Goal: Transaction & Acquisition: Purchase product/service

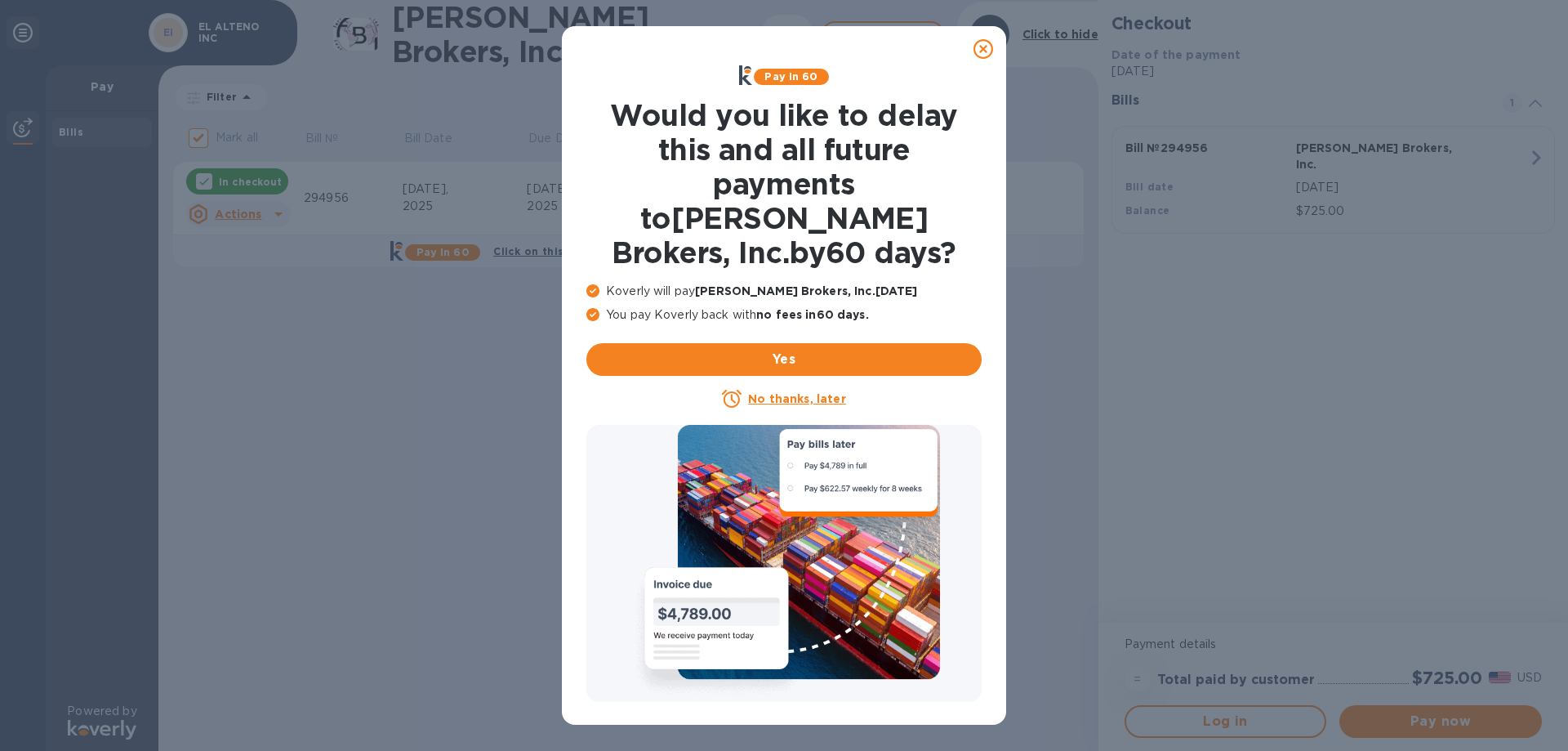
click at [788, 392] on u "No thanks, later" at bounding box center [797, 399] width 97 height 14
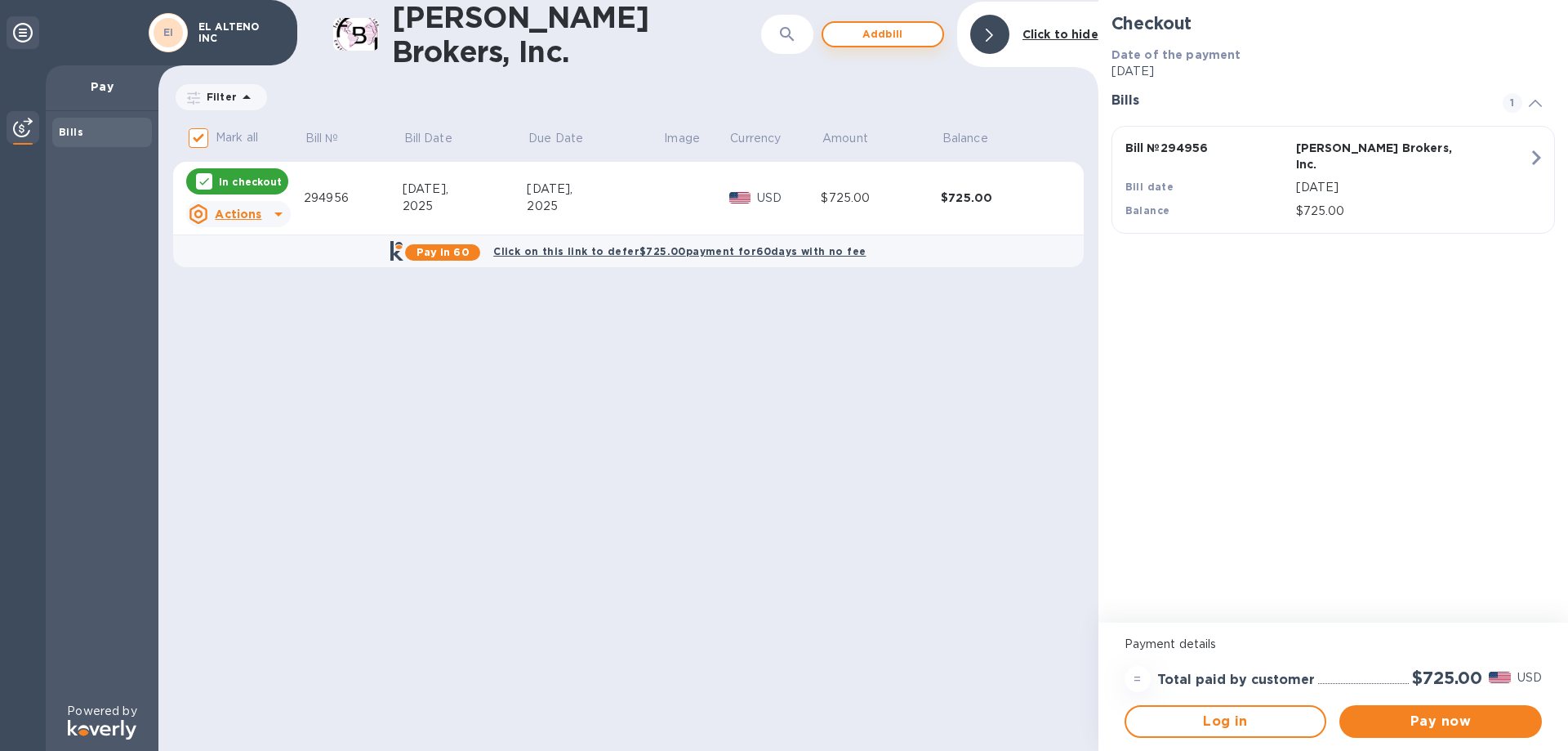
click at [892, 27] on span "Add bill" at bounding box center [883, 34] width 93 height 19
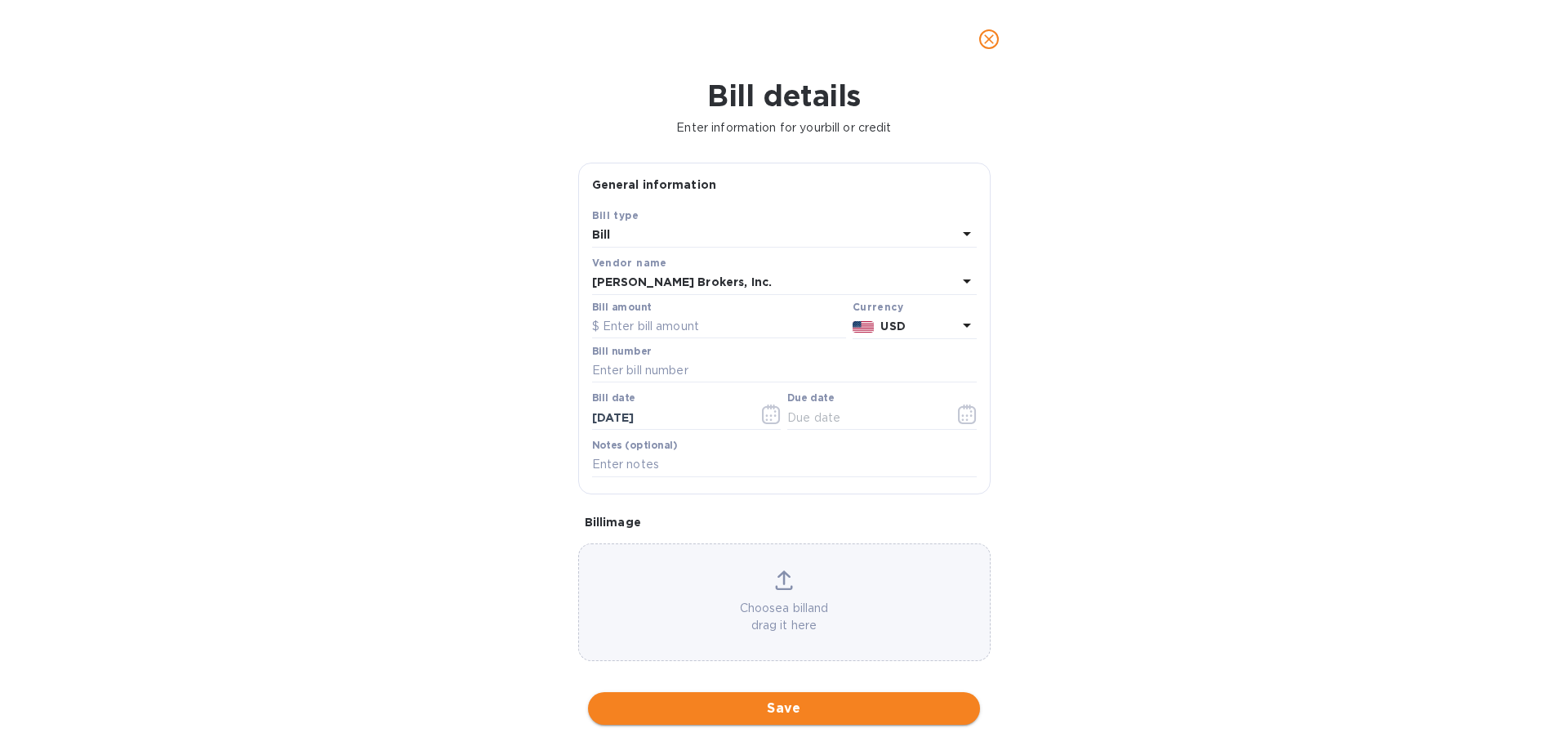
click at [783, 699] on span "Save" at bounding box center [784, 708] width 366 height 19
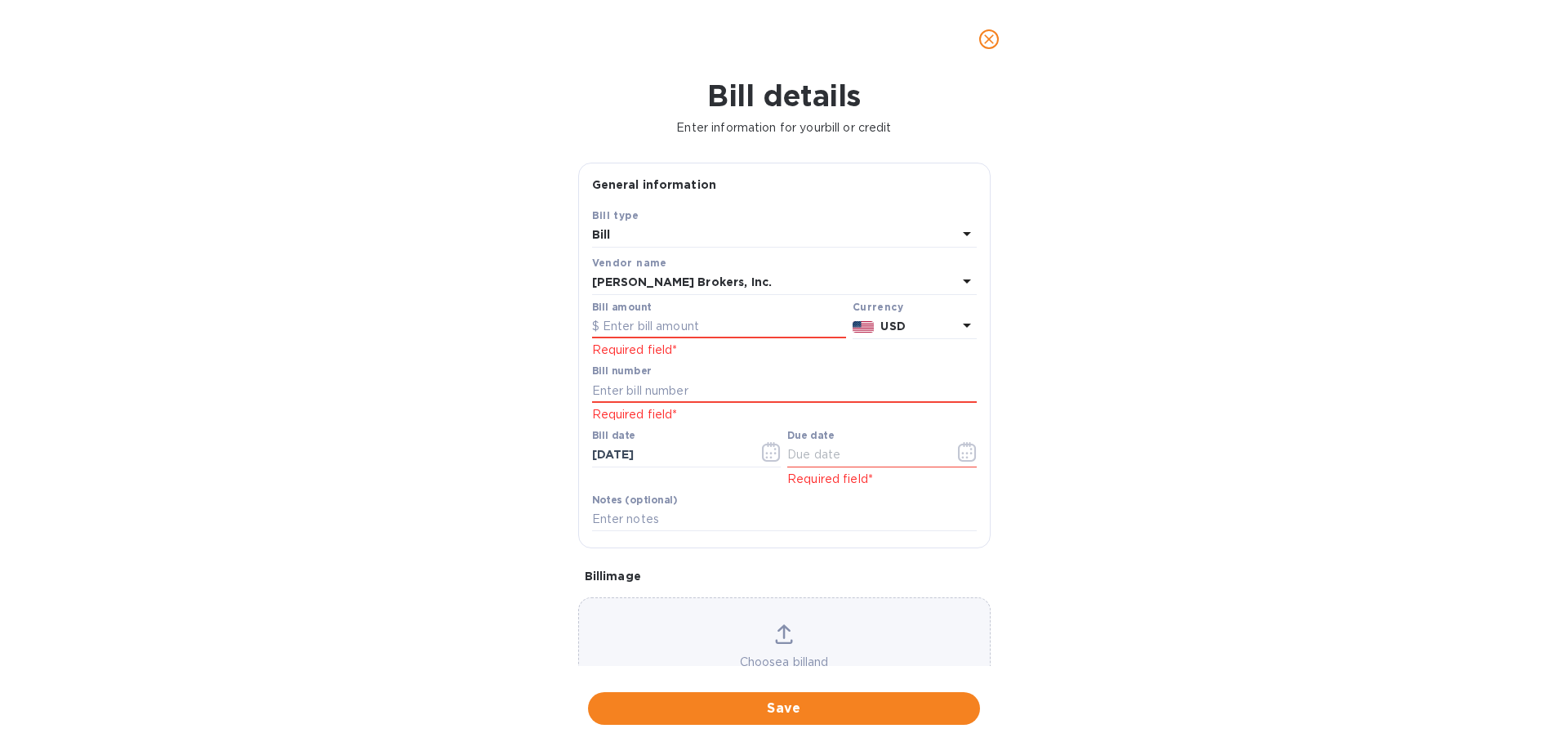
click at [987, 37] on icon "close" at bounding box center [989, 39] width 10 height 10
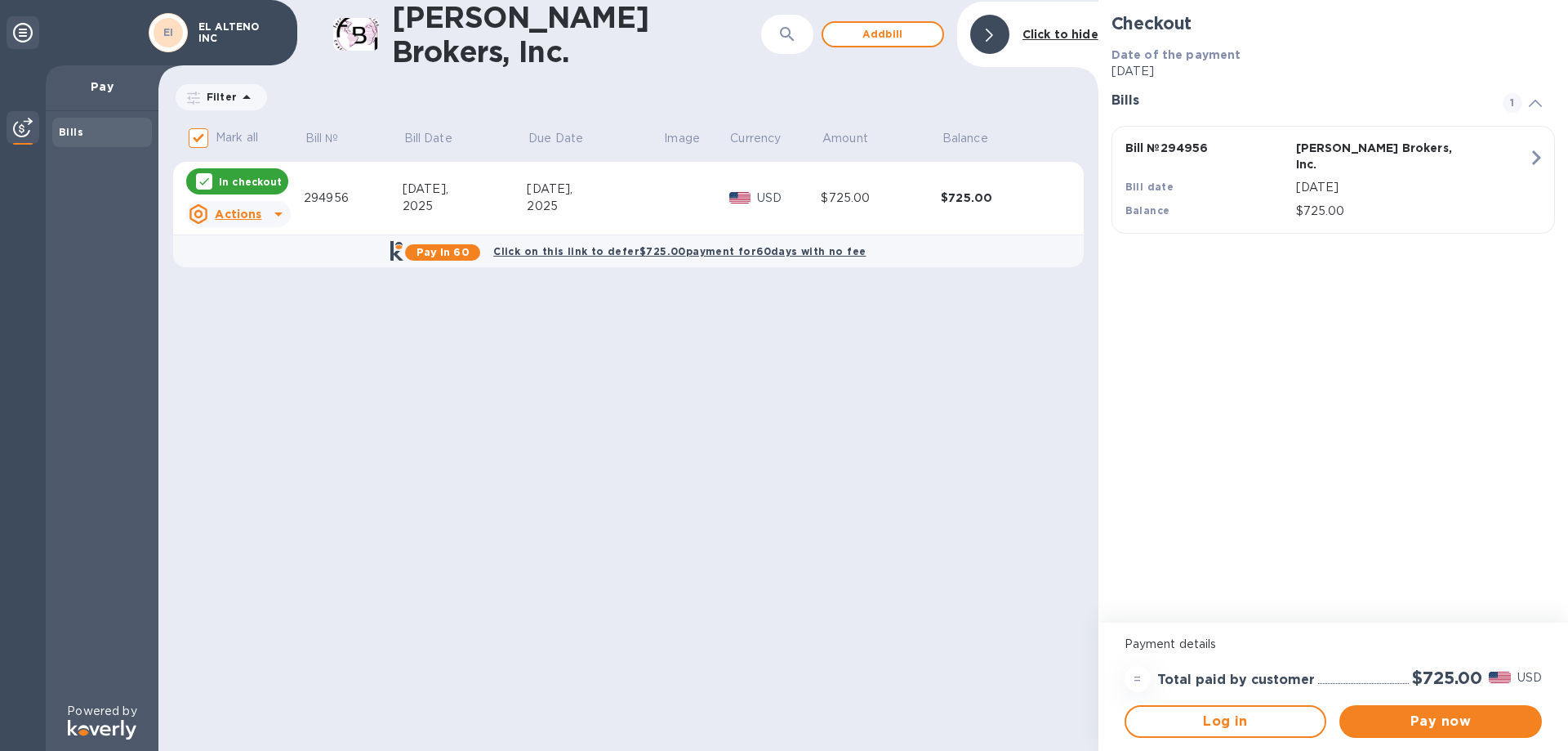
click at [250, 179] on p "In checkout" at bounding box center [250, 182] width 63 height 14
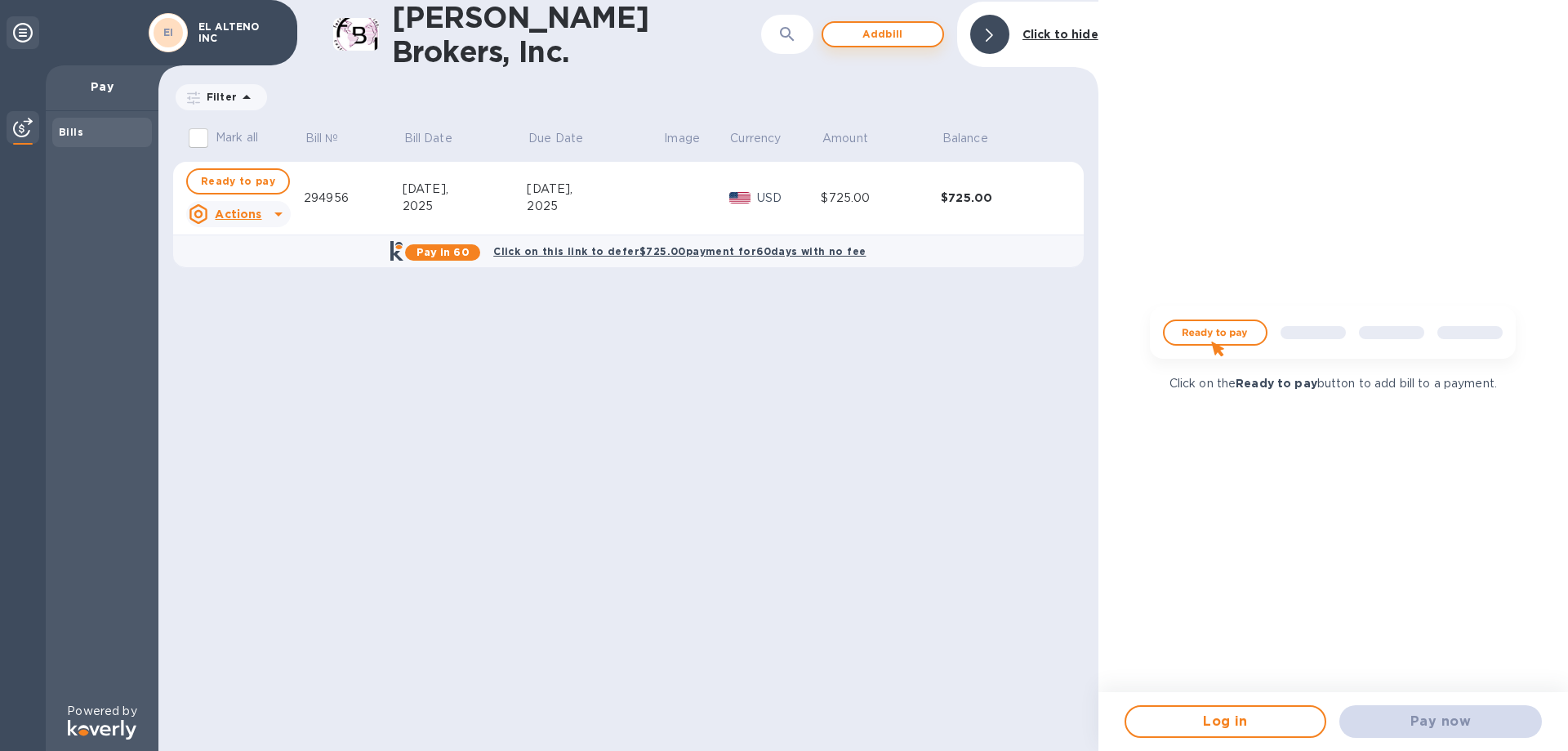
click at [893, 29] on span "Add bill" at bounding box center [883, 34] width 93 height 19
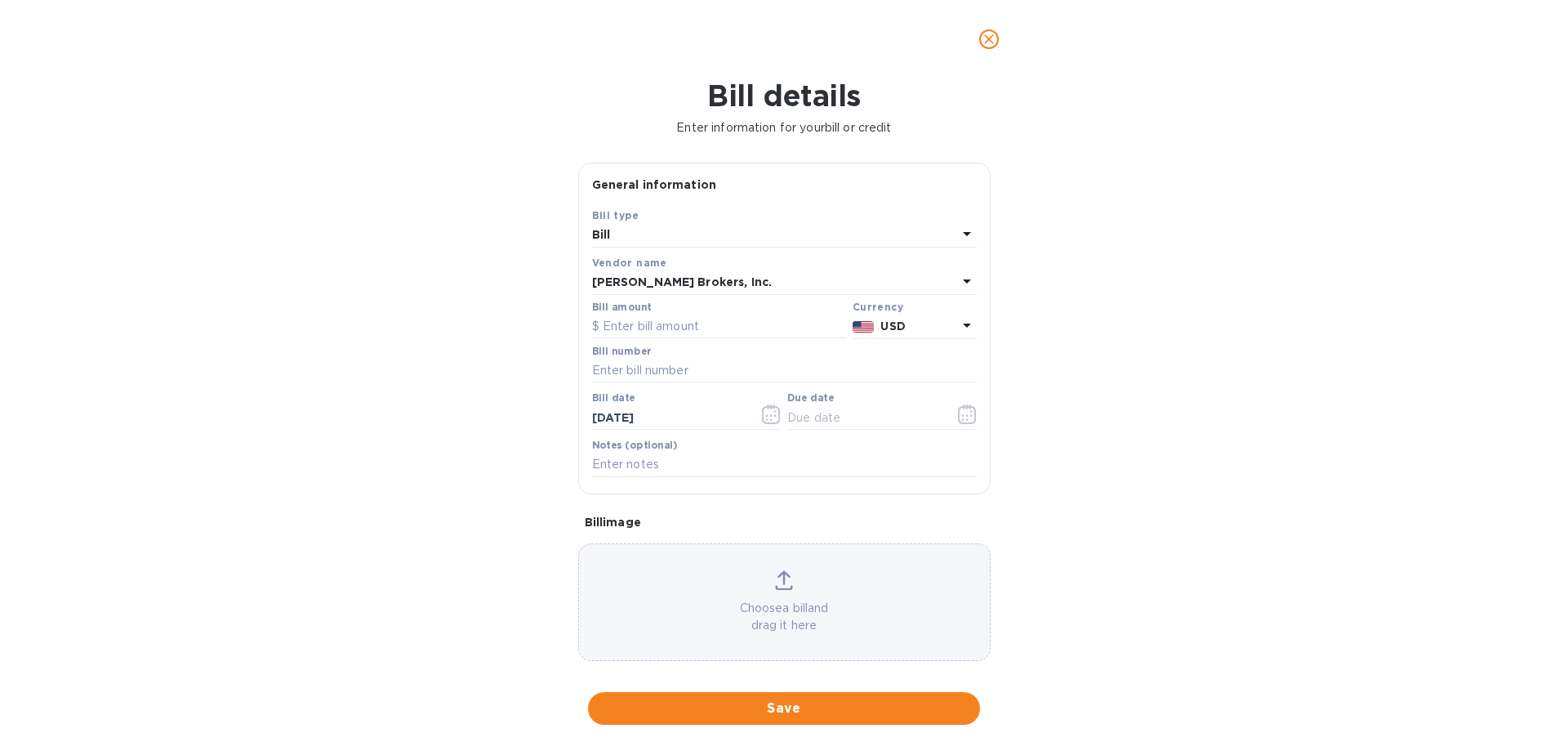
click at [989, 41] on icon "close" at bounding box center [989, 39] width 16 height 16
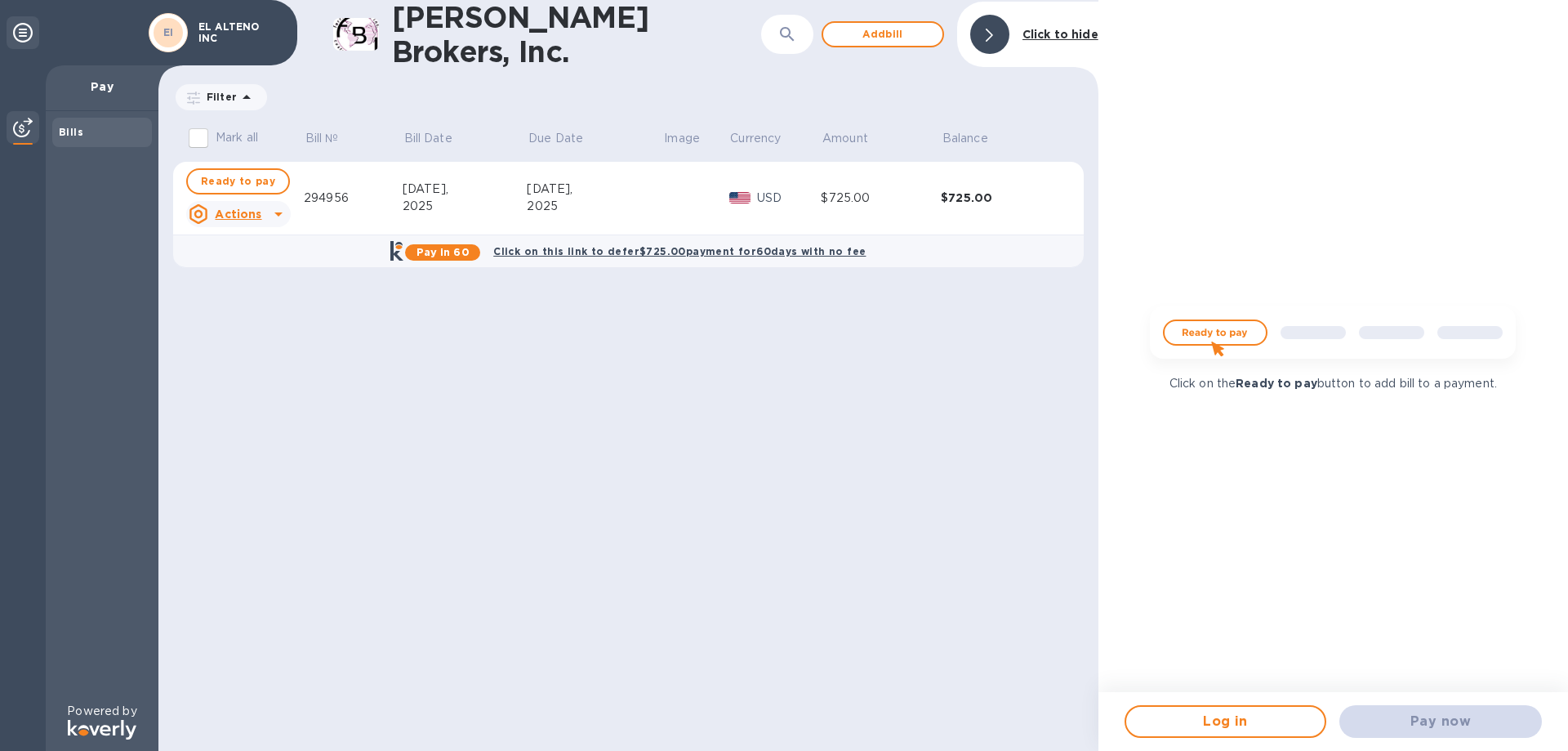
click at [1221, 329] on img at bounding box center [1333, 339] width 392 height 78
click at [248, 176] on span "Ready to pay" at bounding box center [238, 181] width 75 height 19
checkbox input "true"
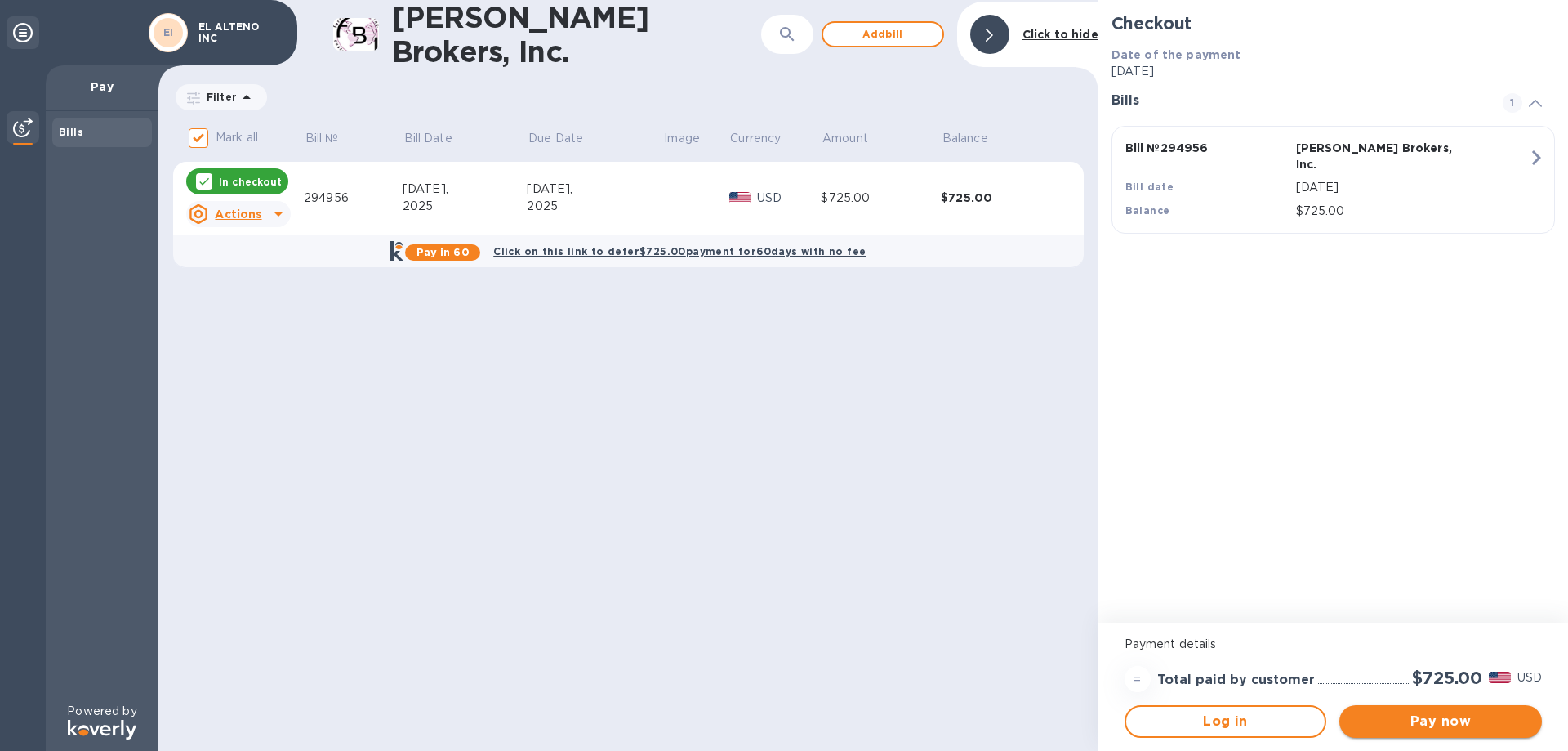
click at [1448, 715] on span "Pay now" at bounding box center [1441, 721] width 176 height 19
click at [1451, 707] on button "Pay now" at bounding box center [1440, 721] width 202 height 33
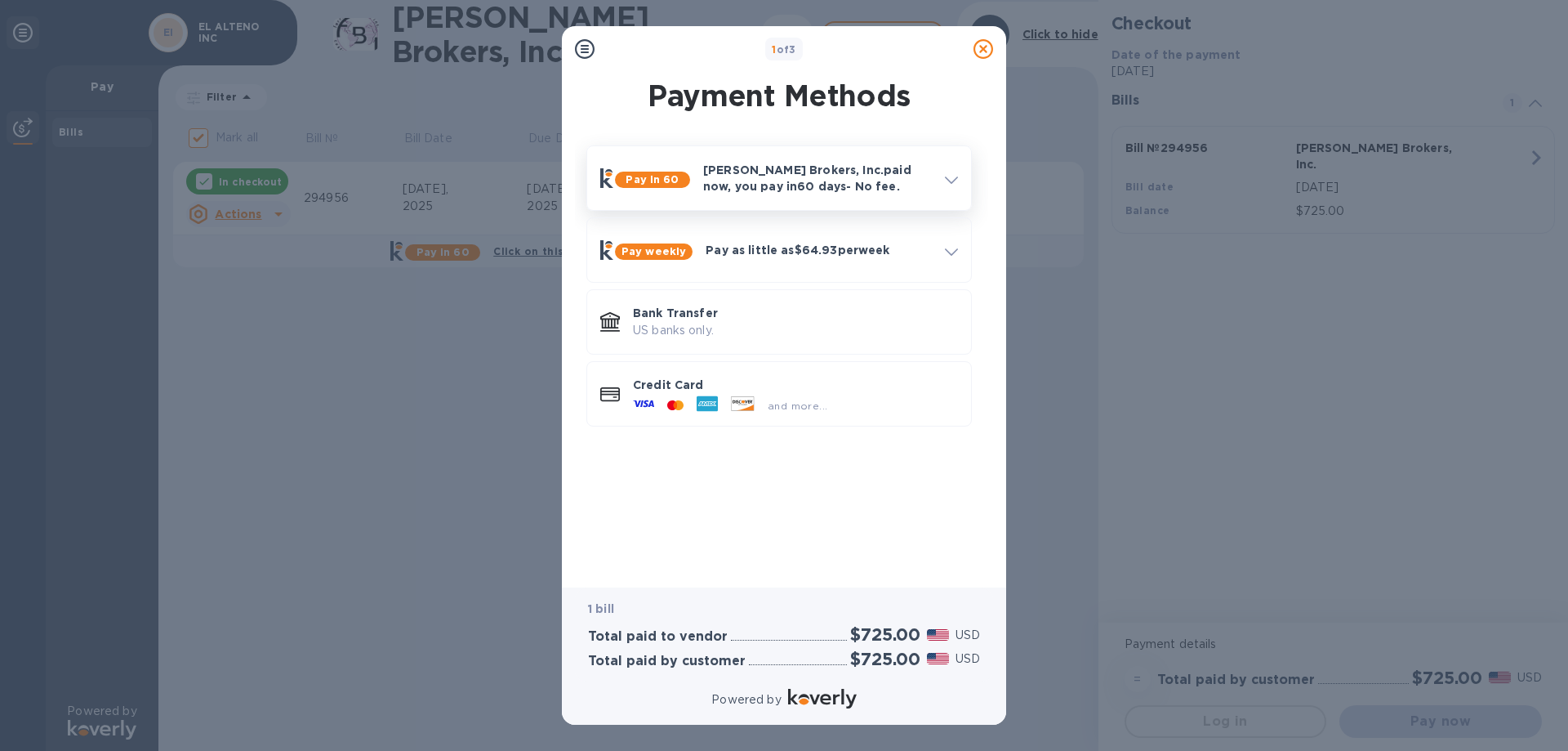
click at [950, 176] on icon at bounding box center [951, 180] width 14 height 8
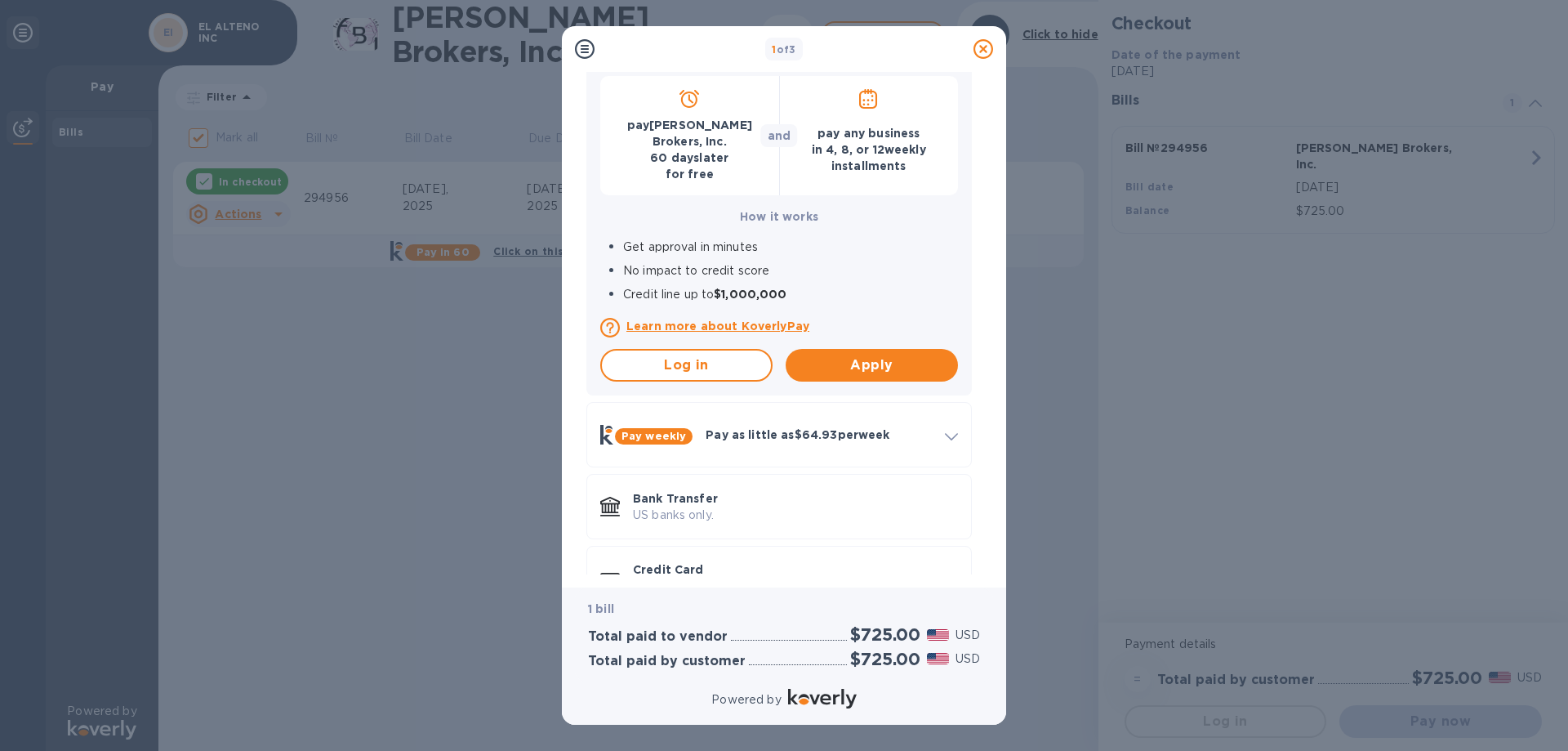
scroll to position [212, 0]
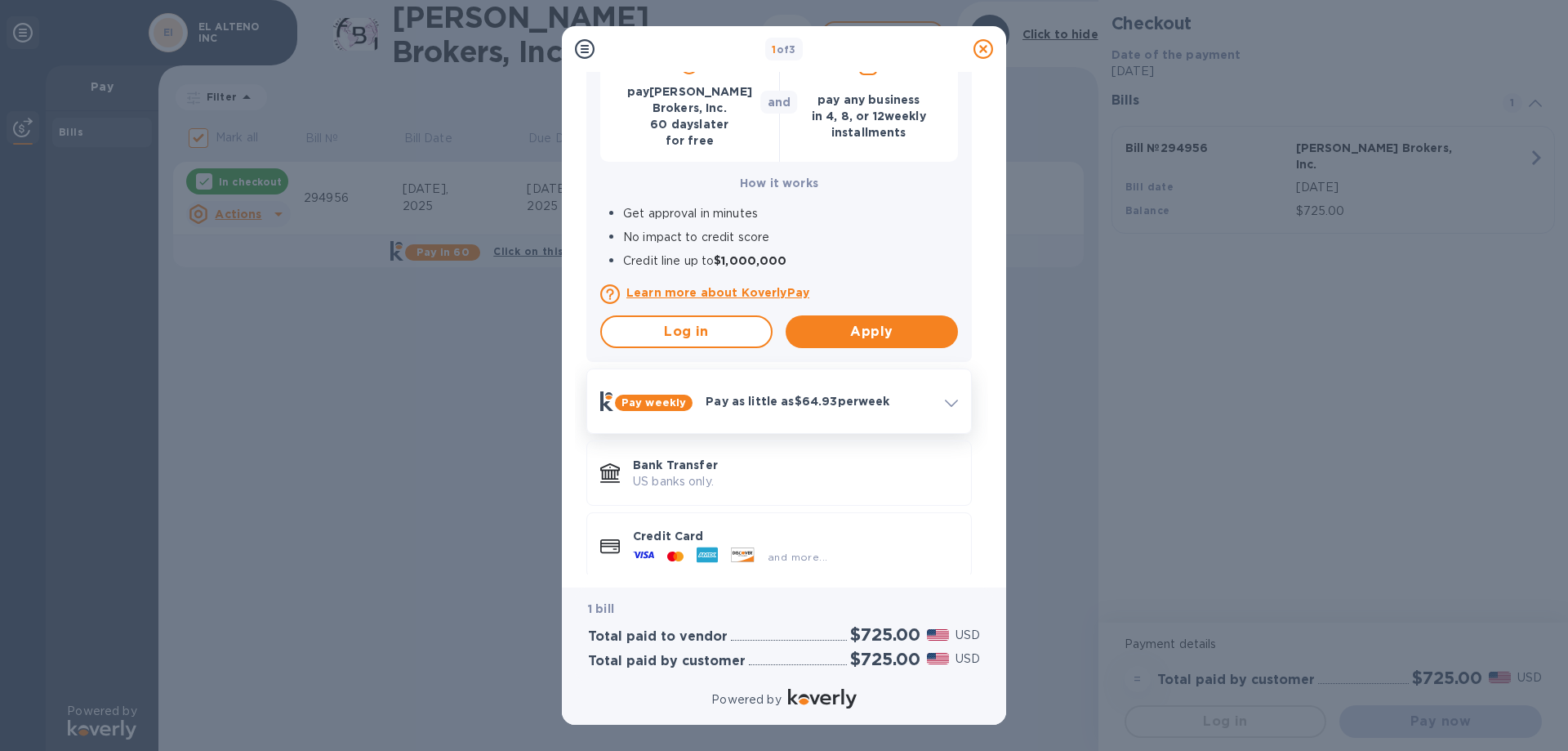
click at [955, 394] on span at bounding box center [951, 402] width 14 height 15
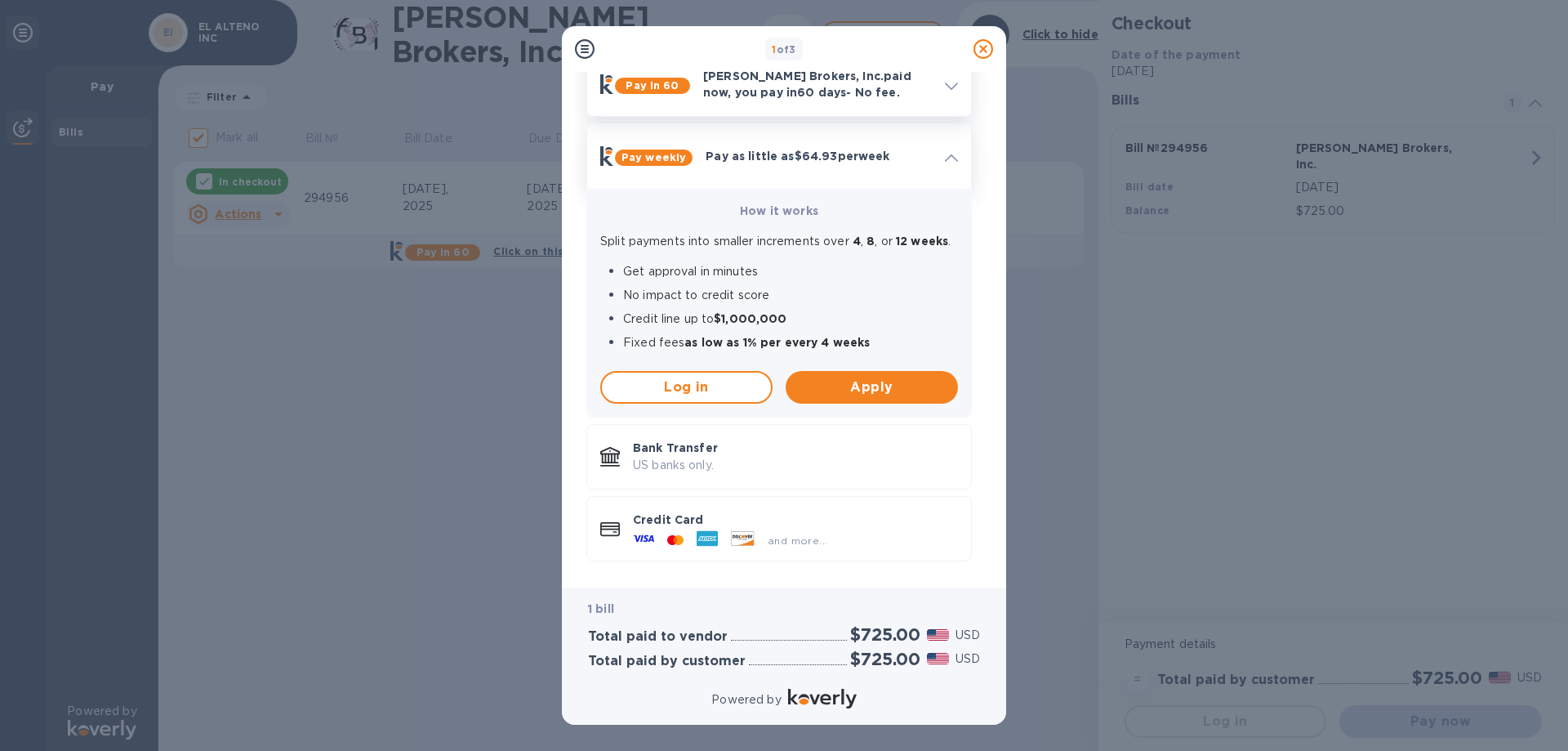
scroll to position [107, 0]
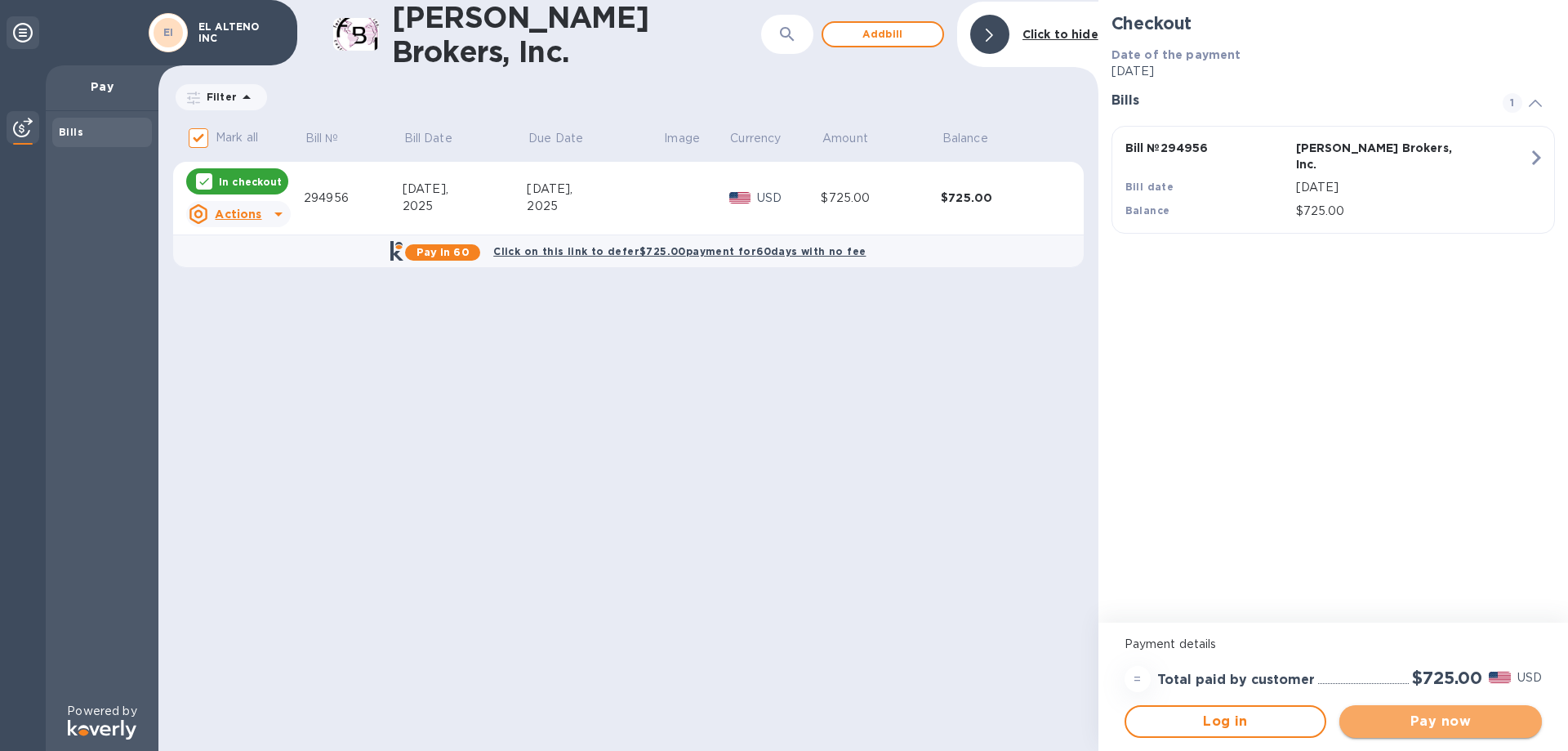
click at [1458, 720] on span "Pay now" at bounding box center [1441, 721] width 176 height 19
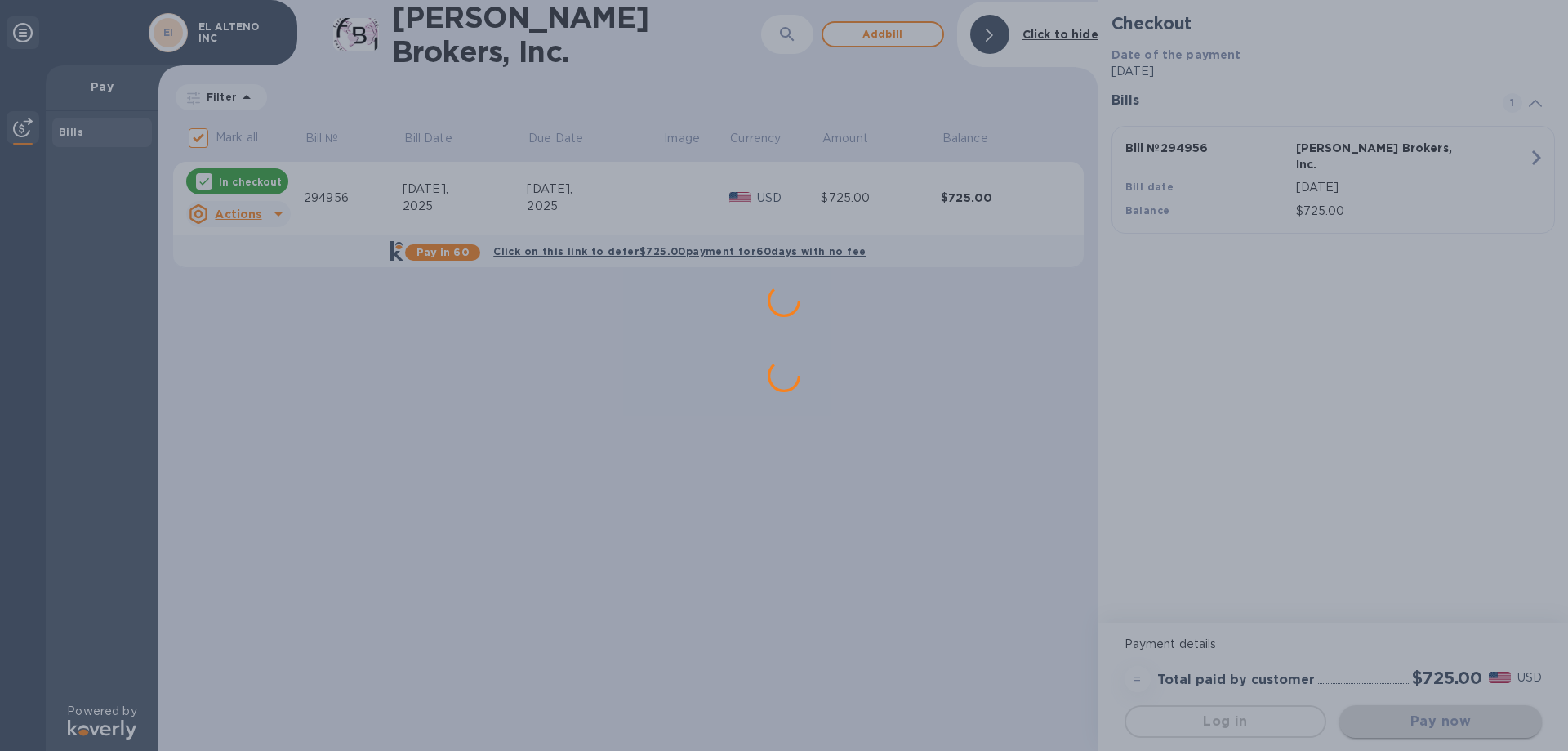
scroll to position [0, 0]
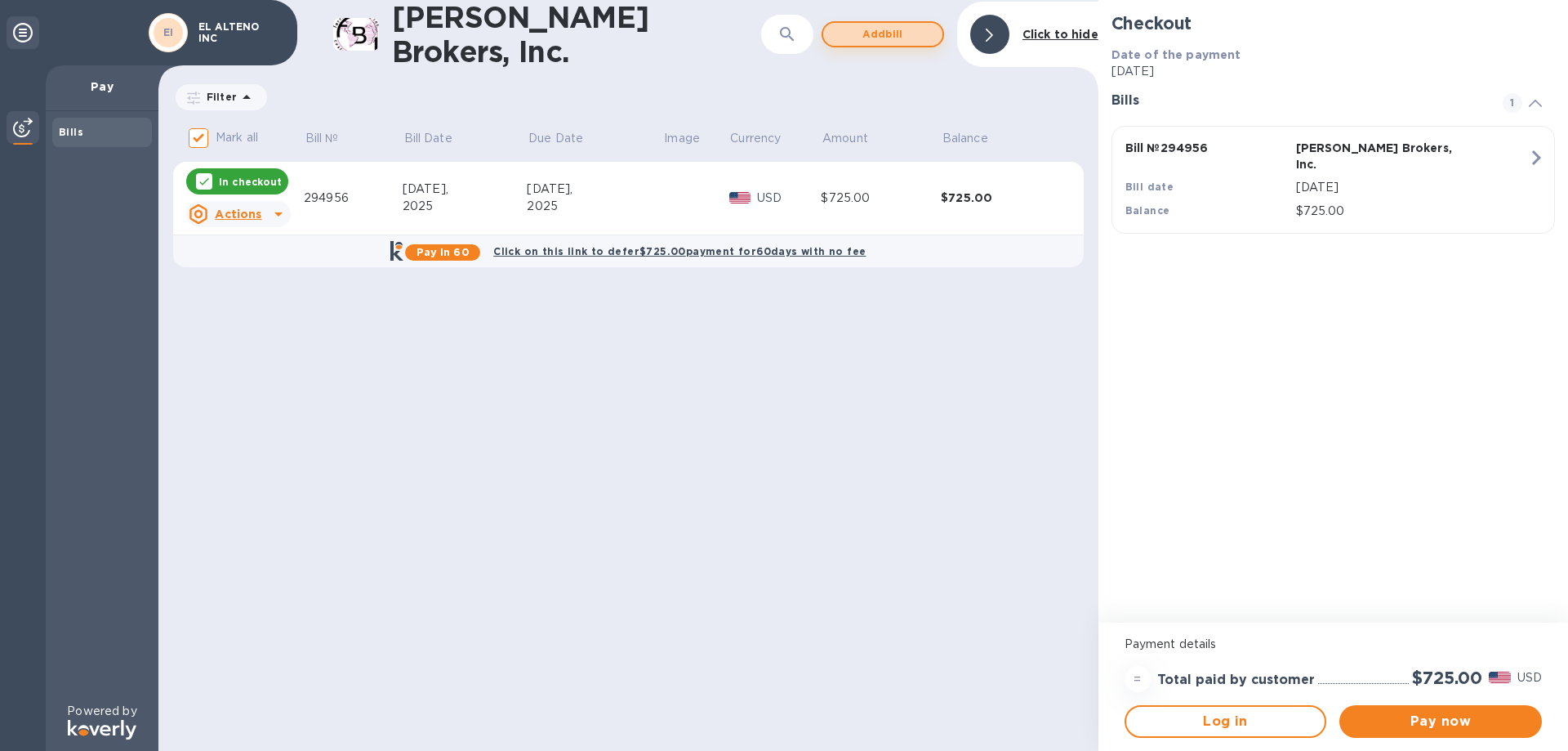
click at [913, 26] on span "Add bill" at bounding box center [883, 34] width 93 height 19
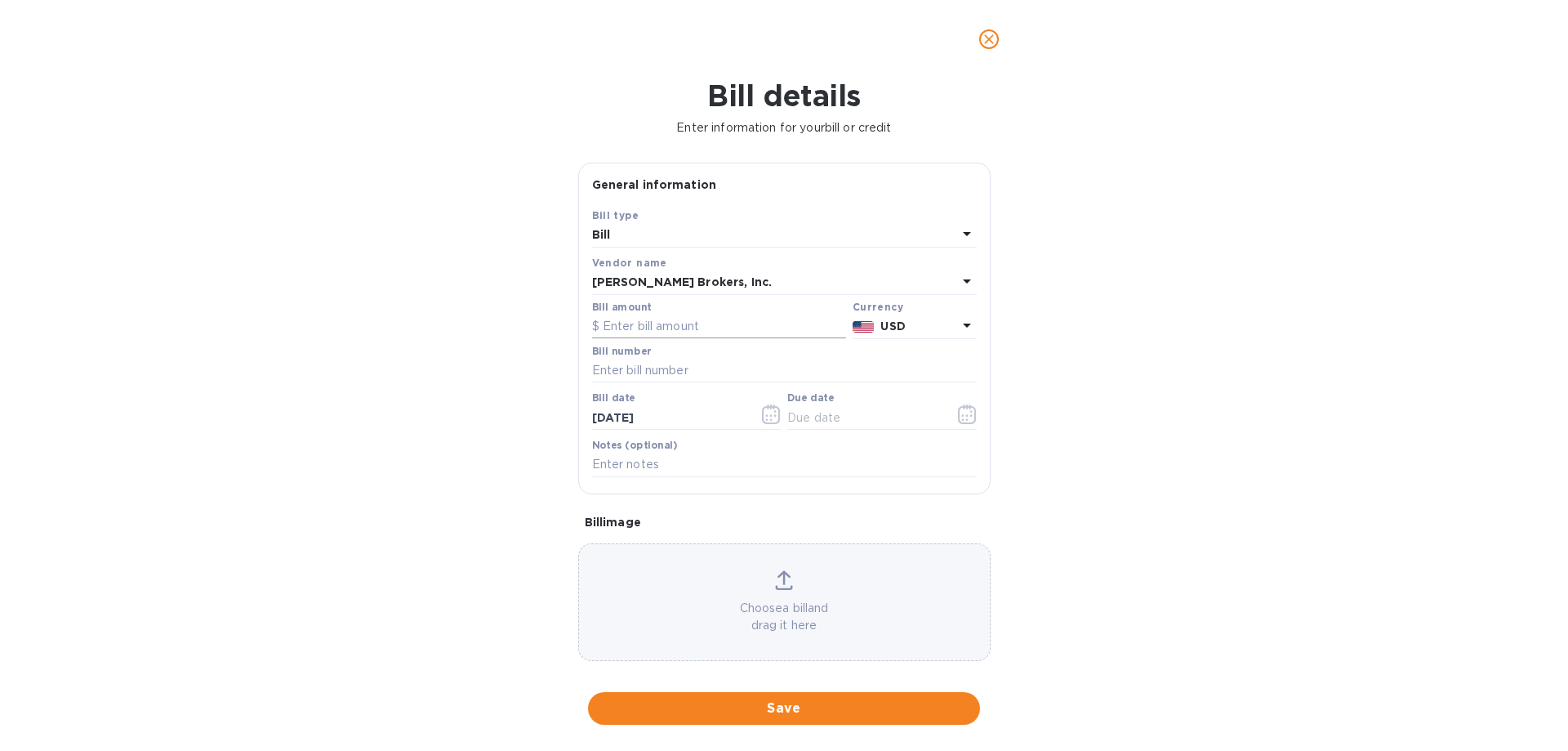
click at [625, 327] on input "text" at bounding box center [719, 326] width 254 height 24
click at [989, 40] on icon "close" at bounding box center [989, 39] width 10 height 10
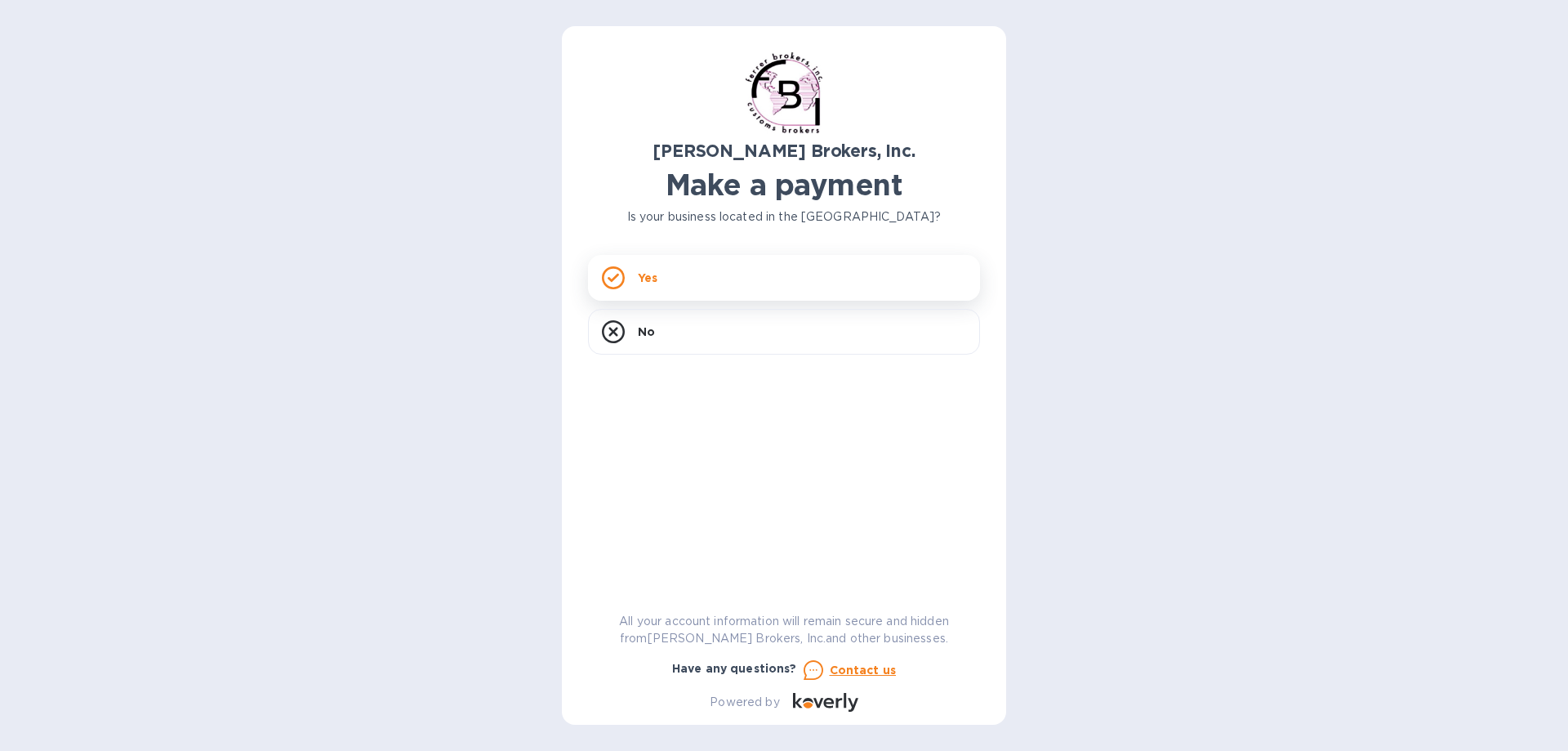
click at [647, 280] on p "Yes" at bounding box center [648, 278] width 19 height 16
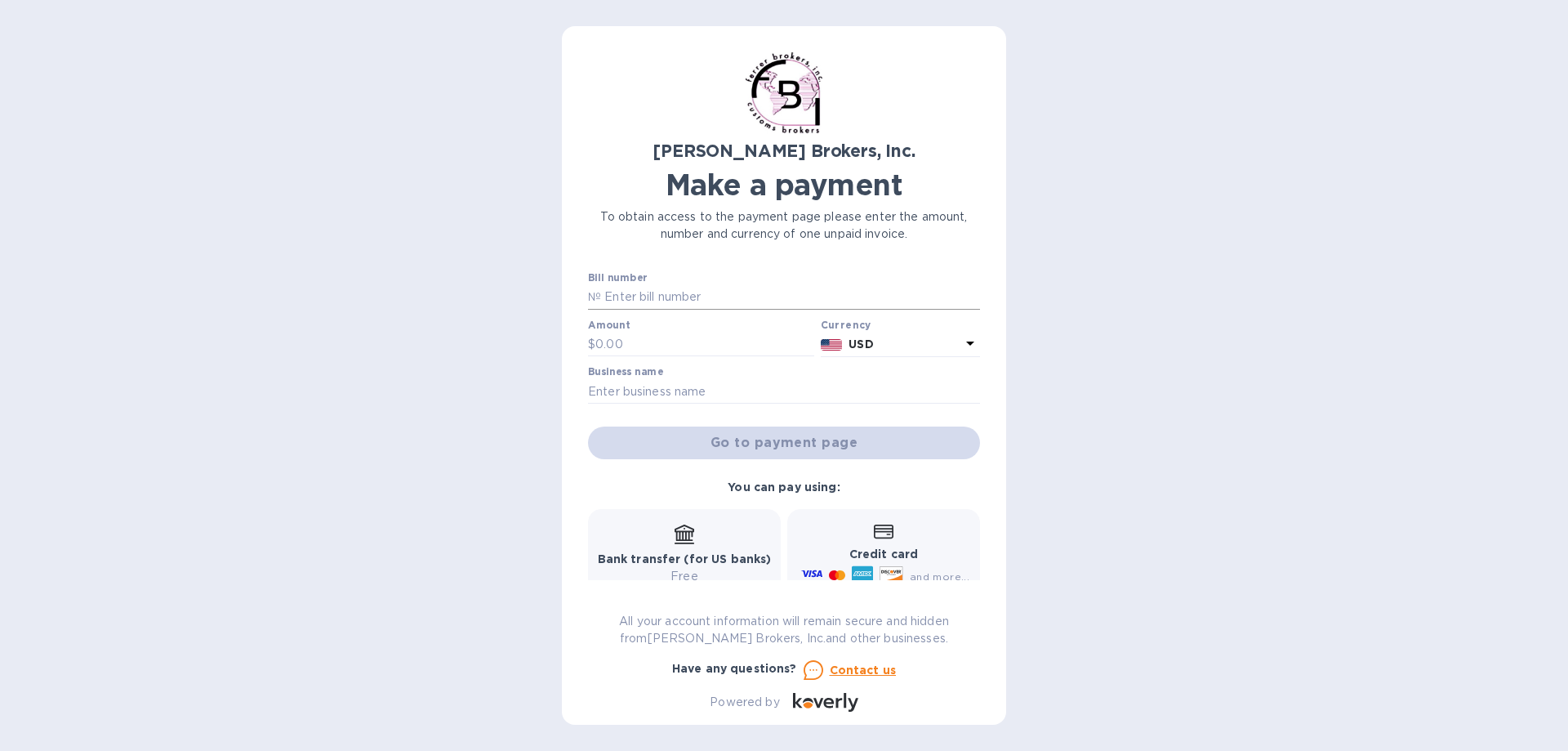
click at [638, 297] on input "text" at bounding box center [791, 297] width 379 height 24
type input "294906"
click at [615, 342] on input "text" at bounding box center [705, 344] width 219 height 24
type input "150.00"
click at [964, 339] on icon at bounding box center [971, 343] width 19 height 19
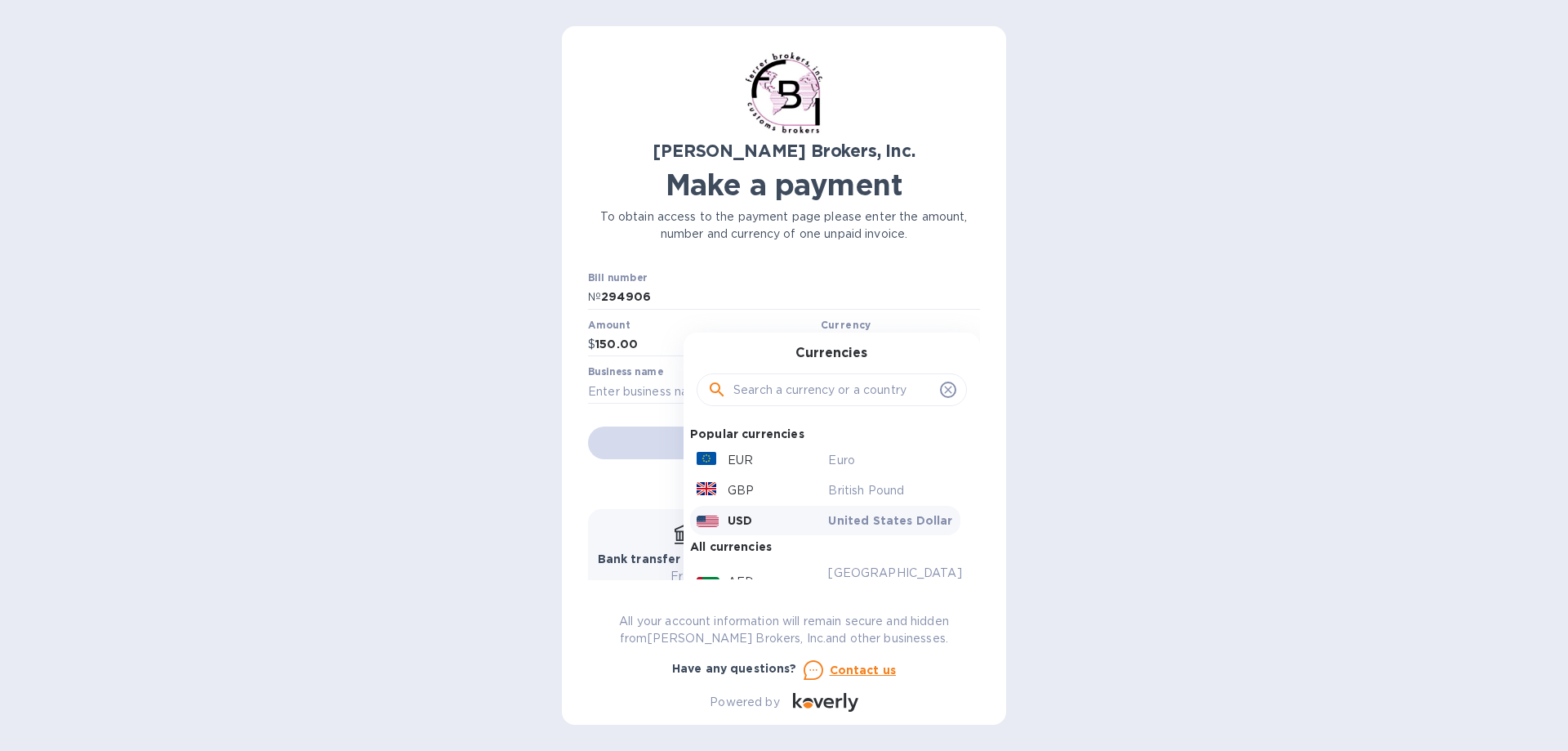
click at [711, 522] on img at bounding box center [708, 522] width 22 height 12
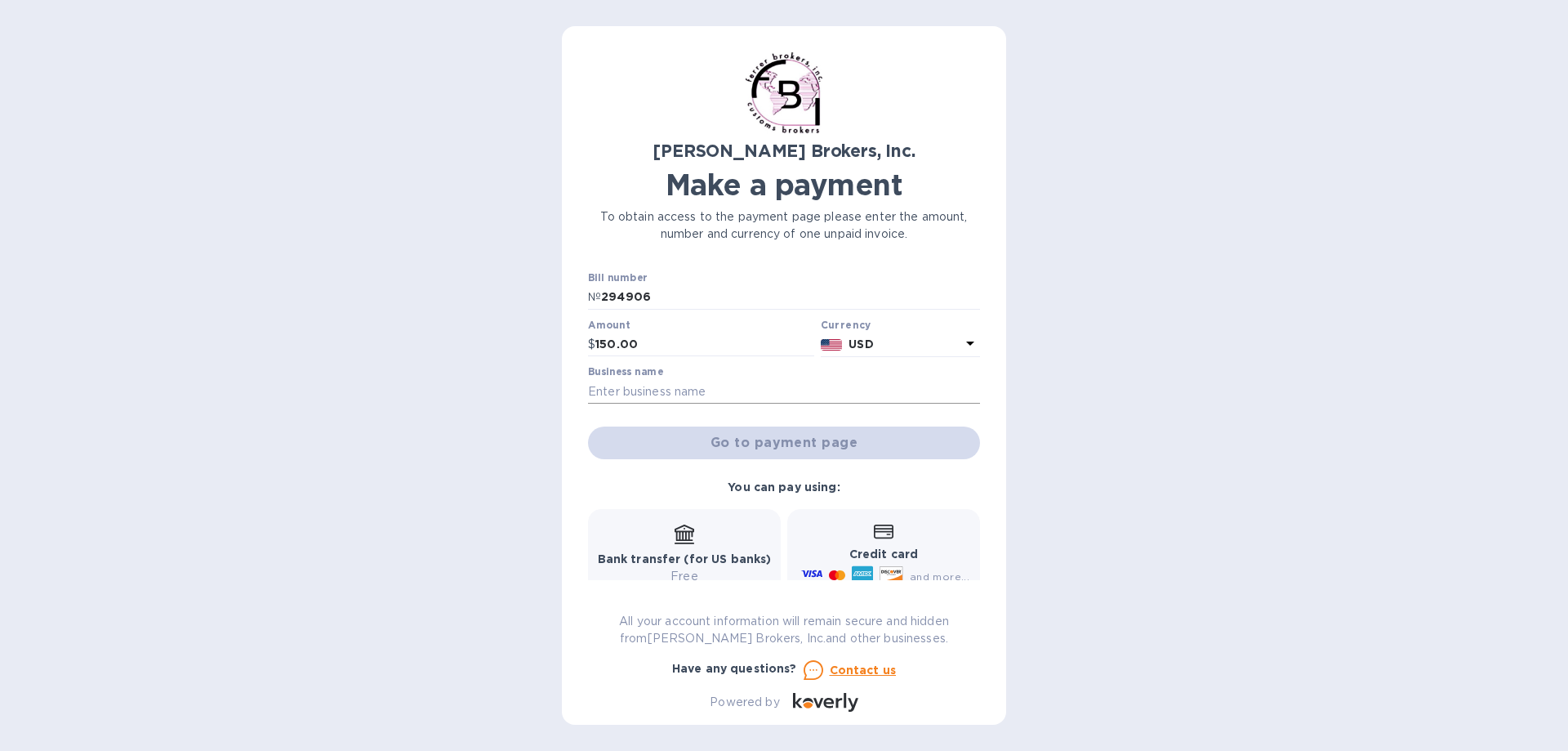
click at [650, 396] on input "text" at bounding box center [784, 391] width 392 height 24
type input "EL ALTENO INC"
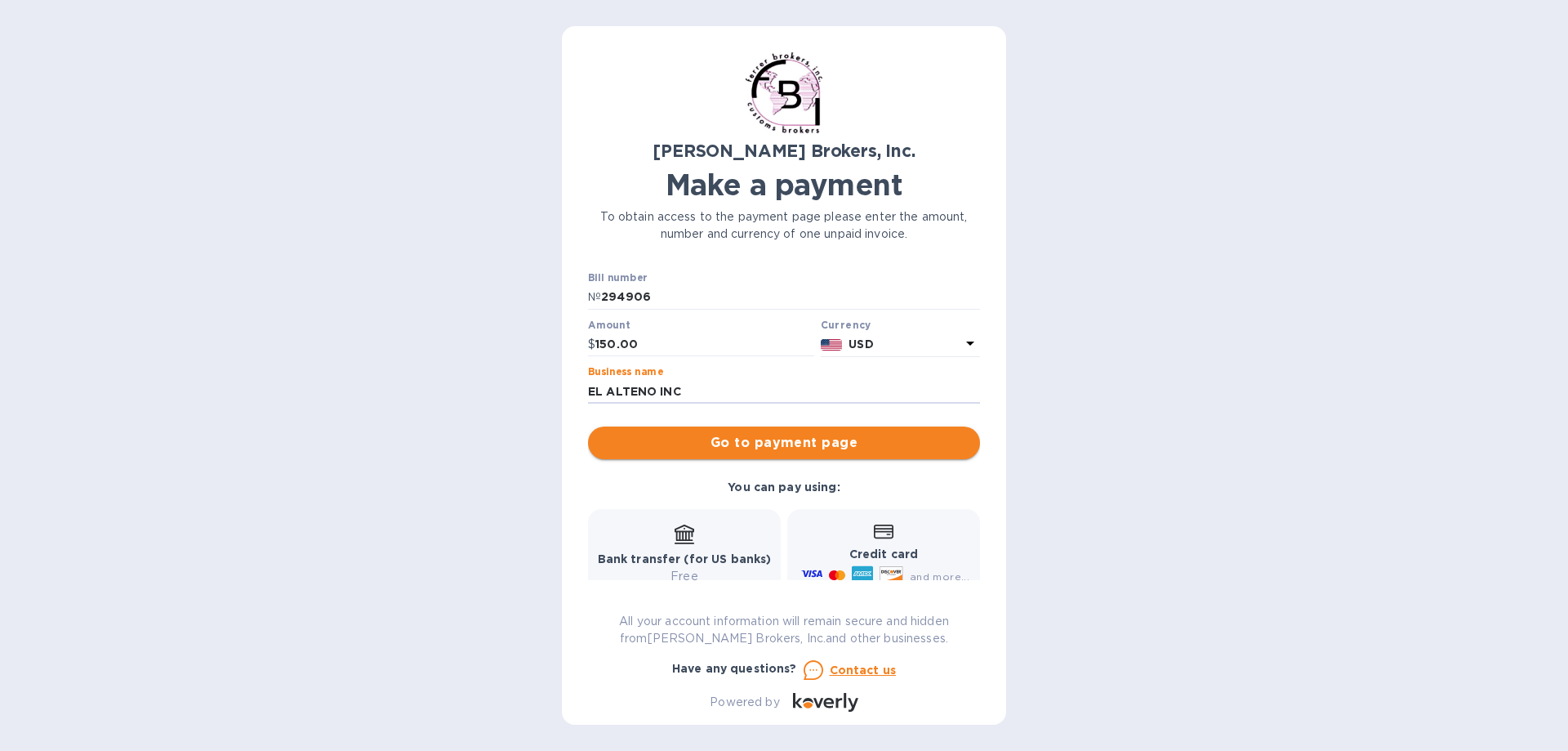
click at [778, 438] on span "Go to payment page" at bounding box center [784, 442] width 366 height 19
